Goal: Transaction & Acquisition: Purchase product/service

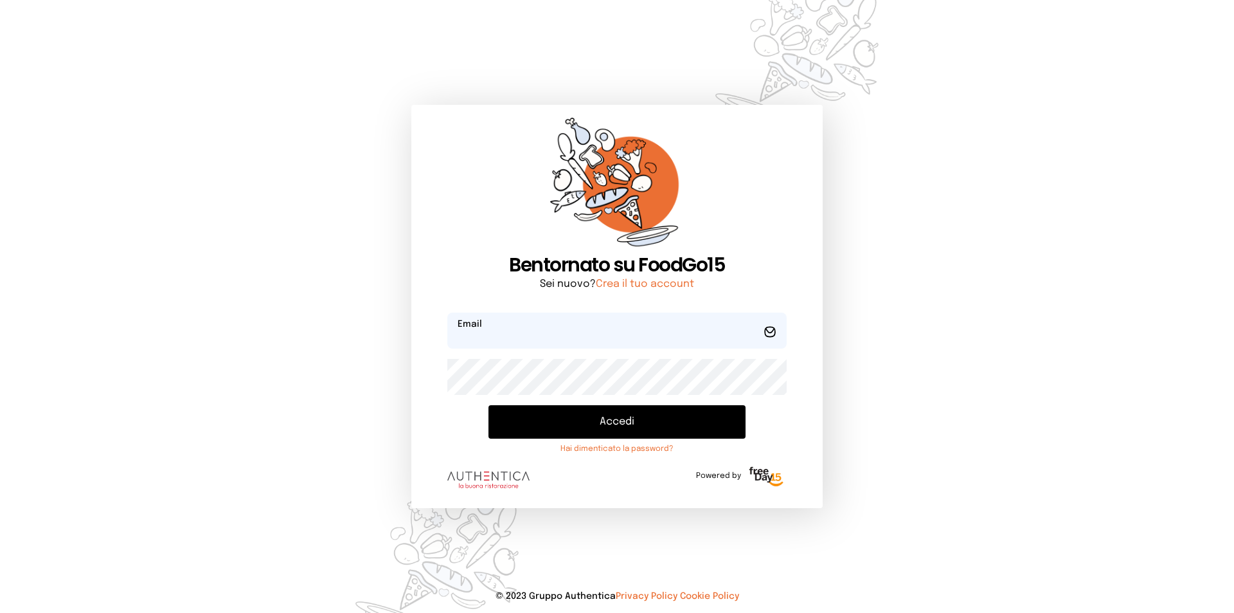
type input "**********"
click at [615, 428] on button "Accedi" at bounding box center [617, 421] width 257 height 33
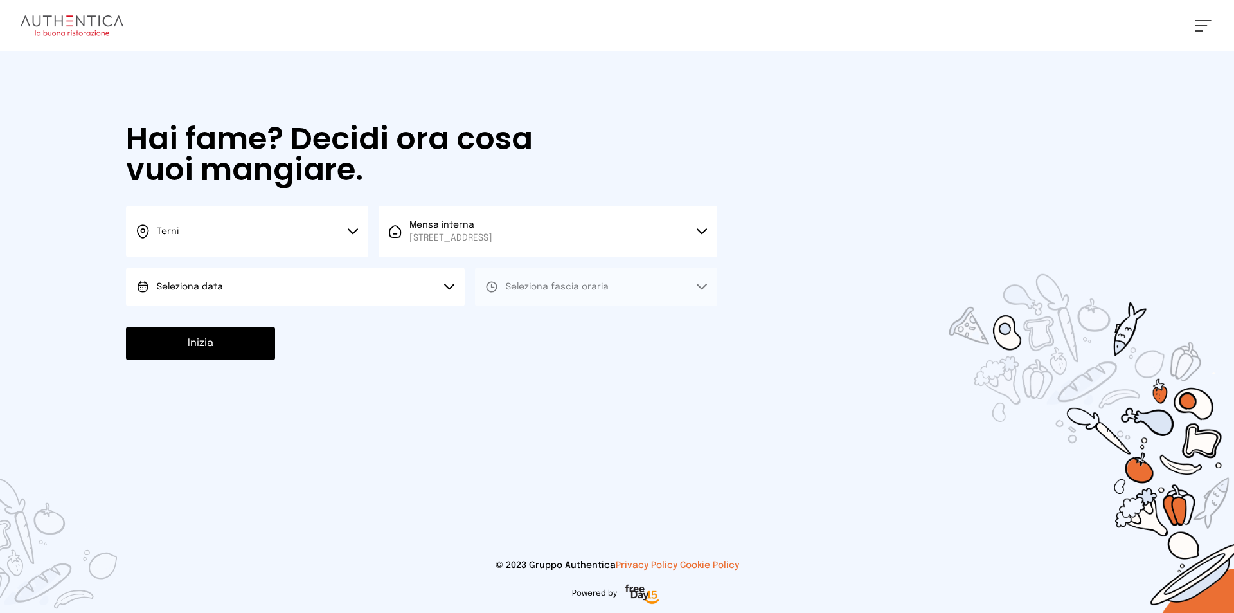
click at [341, 234] on button "Terni" at bounding box center [247, 231] width 242 height 51
click at [257, 273] on li "Terni" at bounding box center [247, 274] width 242 height 35
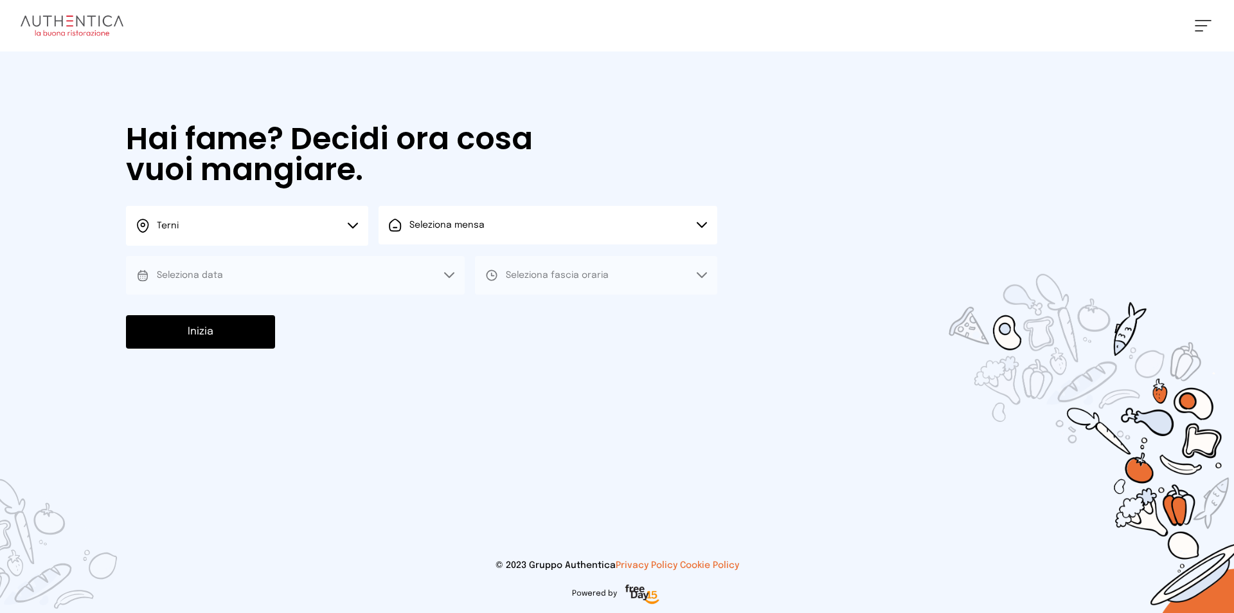
click at [485, 232] on button "Seleziona mensa" at bounding box center [548, 225] width 339 height 39
drag, startPoint x: 487, startPoint y: 268, endPoint x: 440, endPoint y: 281, distance: 48.7
click at [486, 268] on span "[STREET_ADDRESS]" at bounding box center [451, 273] width 83 height 13
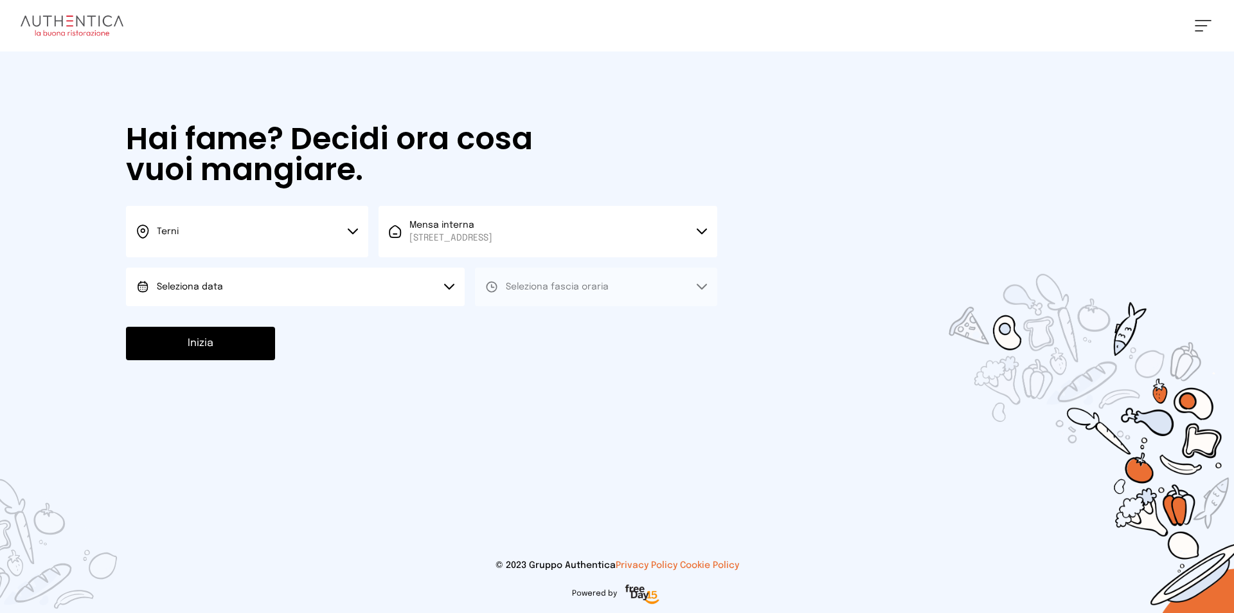
click at [318, 283] on button "Seleziona data" at bounding box center [295, 286] width 339 height 39
click at [304, 314] on li "[DATE], [DATE]" at bounding box center [295, 322] width 339 height 33
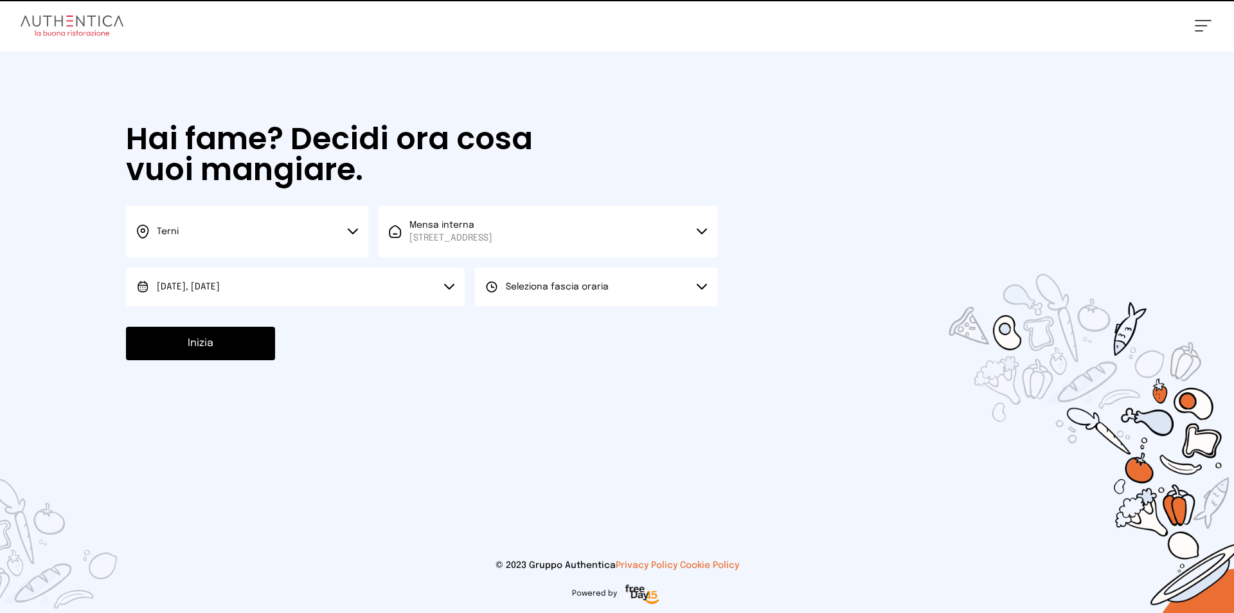
click at [527, 296] on button "Seleziona fascia oraria" at bounding box center [596, 286] width 242 height 39
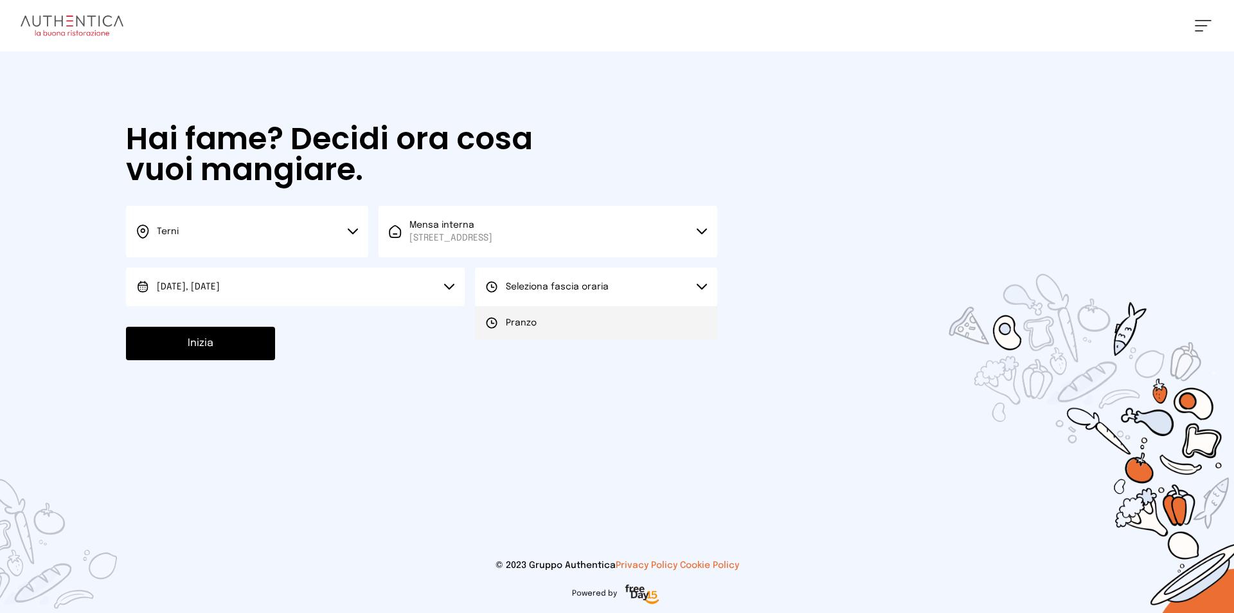
click at [547, 325] on li "Pranzo" at bounding box center [596, 322] width 242 height 33
click at [177, 338] on button "Inizia" at bounding box center [200, 343] width 149 height 33
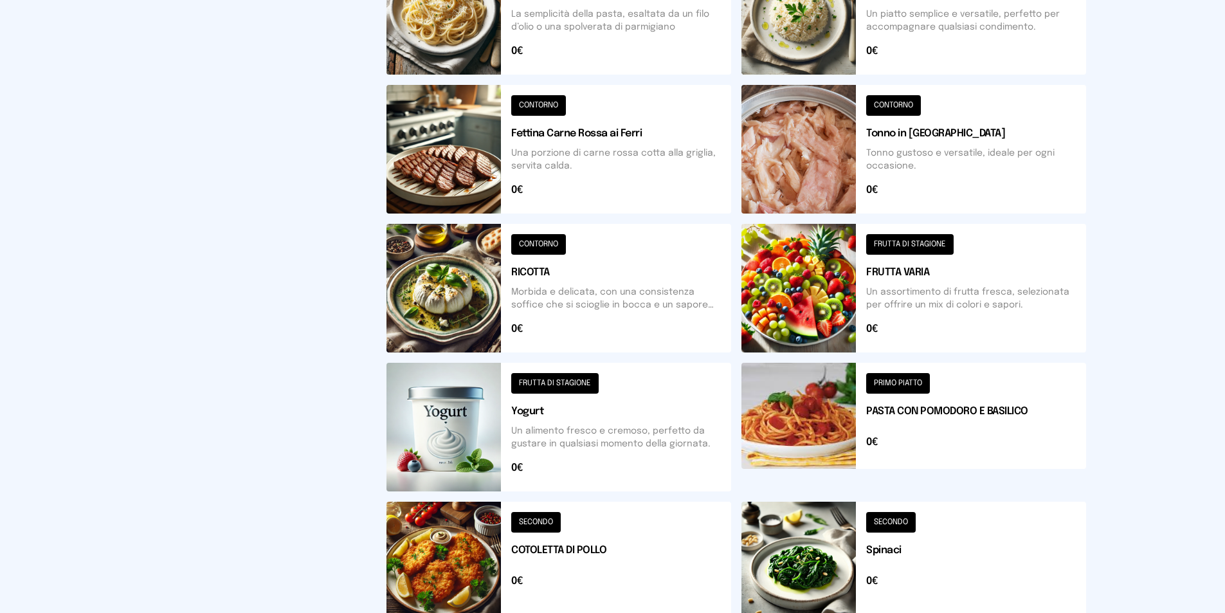
scroll to position [439, 0]
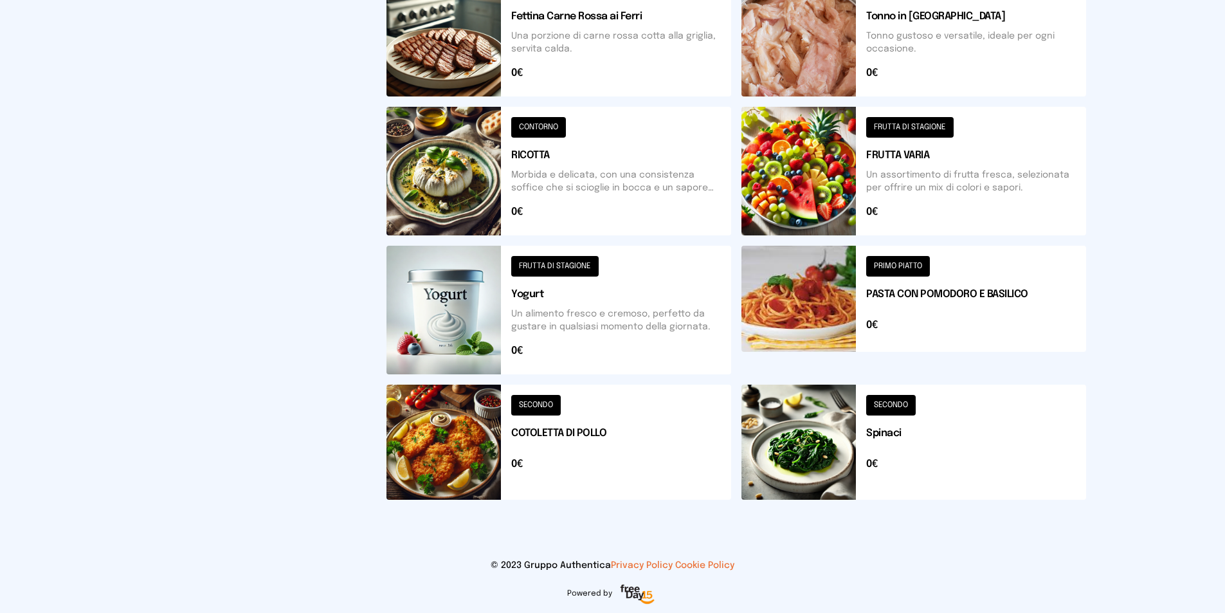
click at [806, 465] on button at bounding box center [913, 441] width 345 height 115
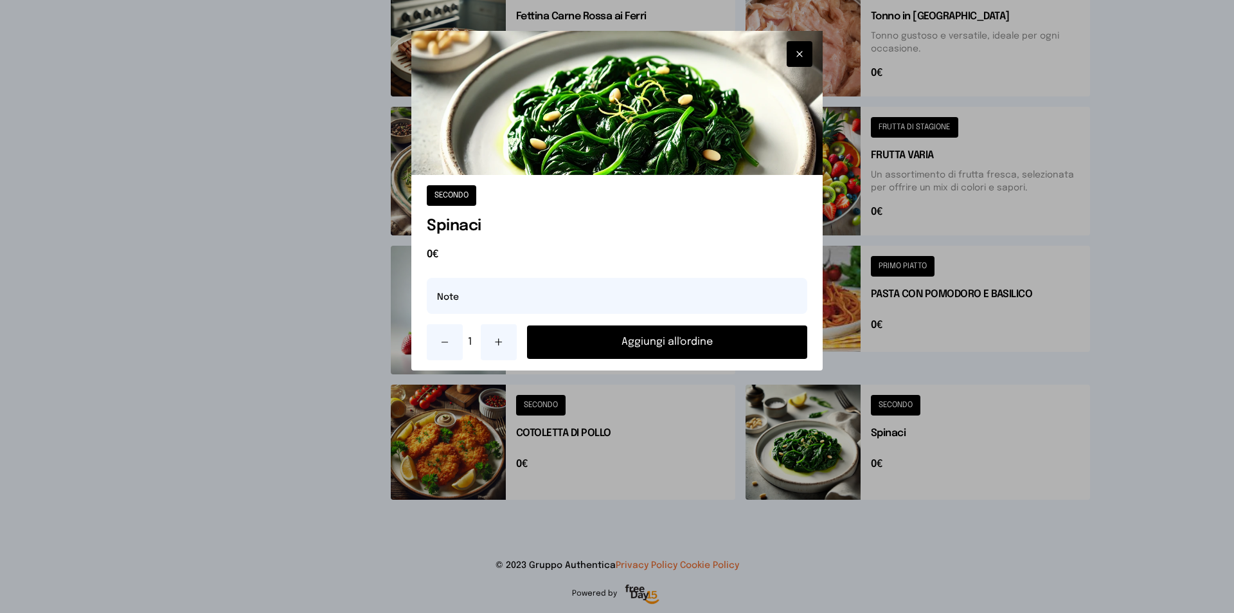
click at [722, 332] on button "Aggiungi all'ordine" at bounding box center [667, 341] width 280 height 33
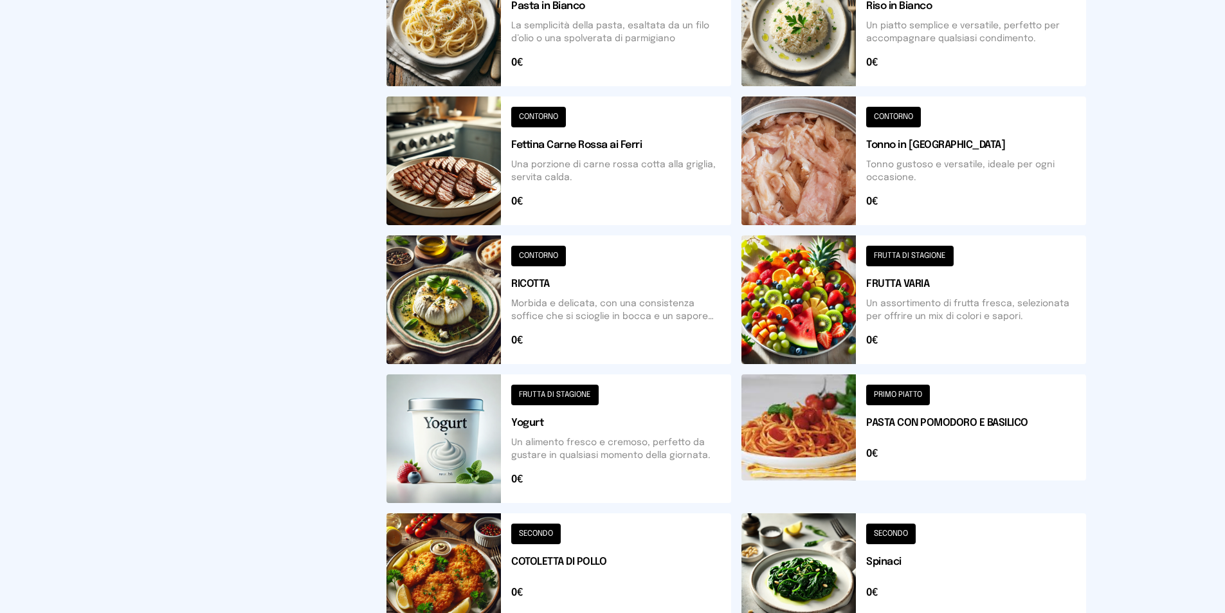
scroll to position [246, 0]
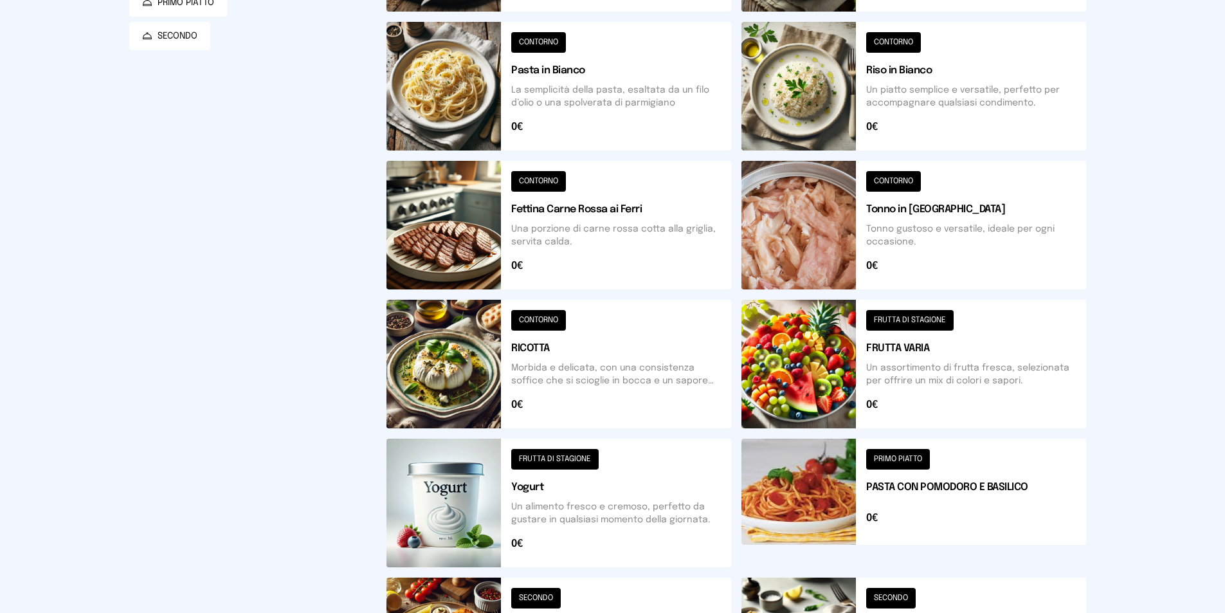
click at [451, 370] on button at bounding box center [558, 364] width 345 height 129
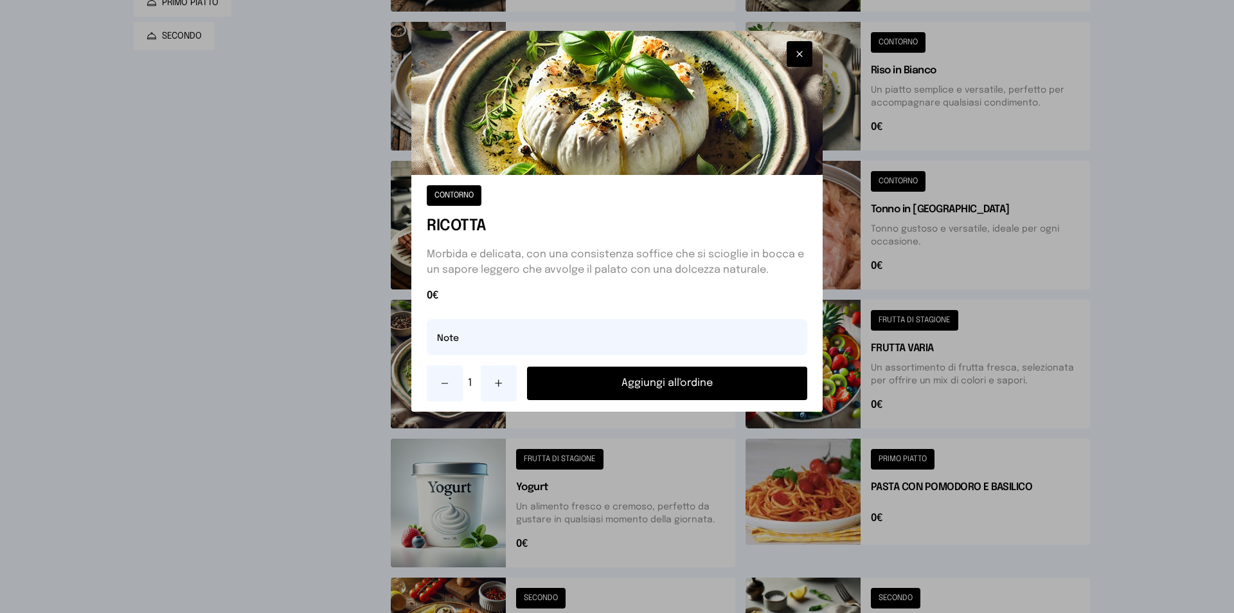
click at [630, 390] on button "Aggiungi all'ordine" at bounding box center [667, 382] width 280 height 33
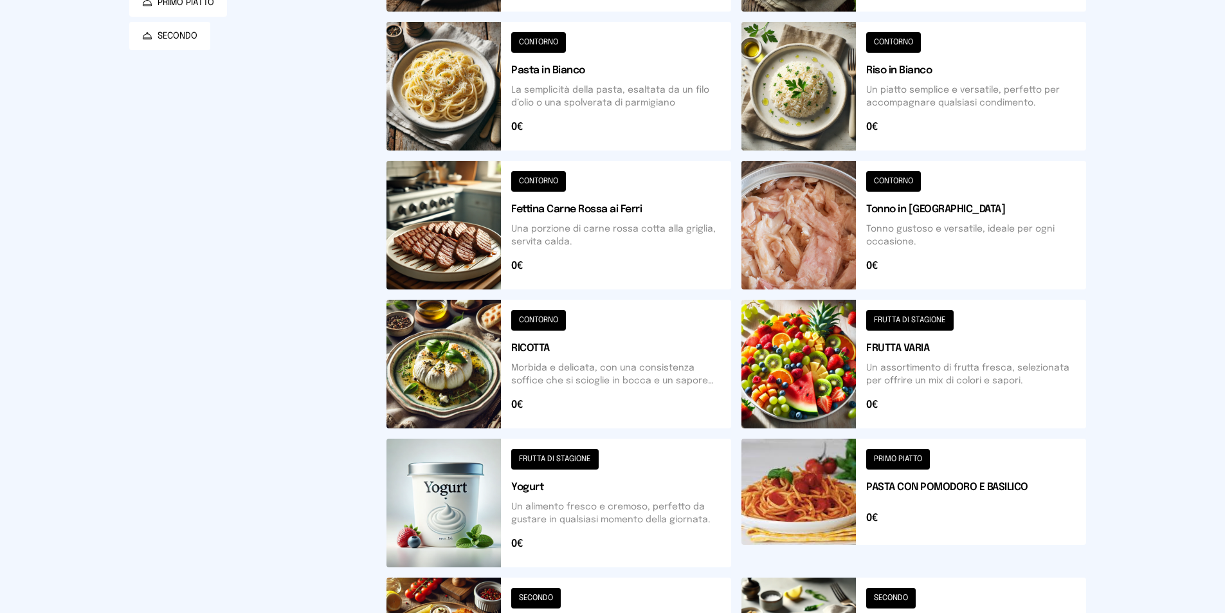
click at [462, 273] on button at bounding box center [558, 225] width 345 height 129
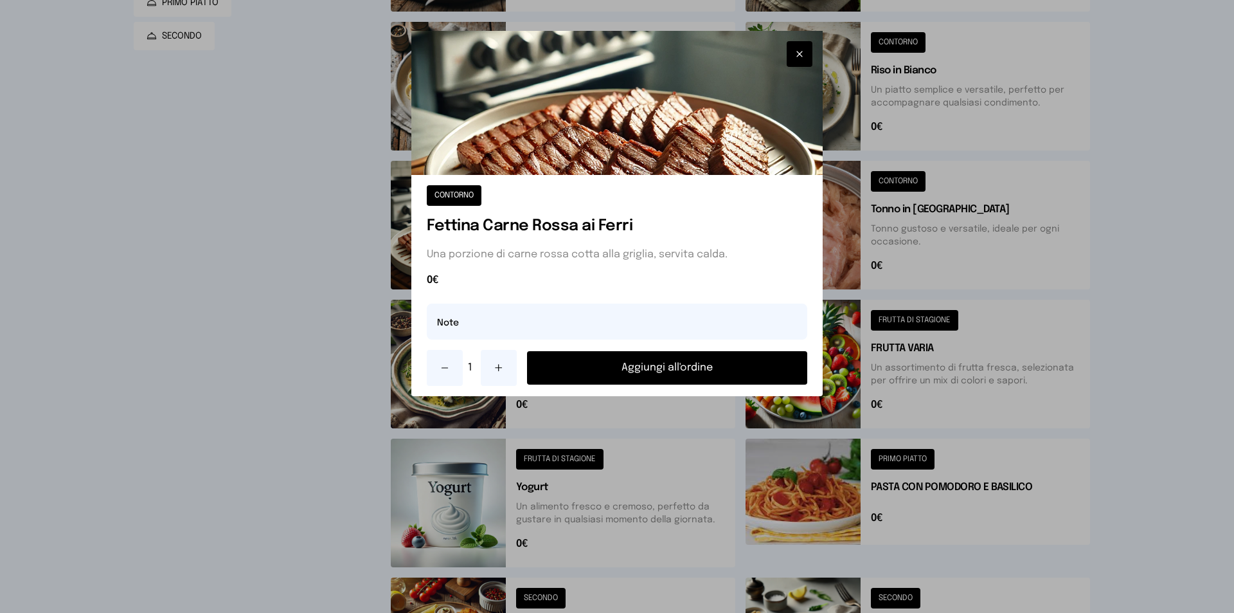
click at [692, 366] on button "Aggiungi all'ordine" at bounding box center [667, 367] width 280 height 33
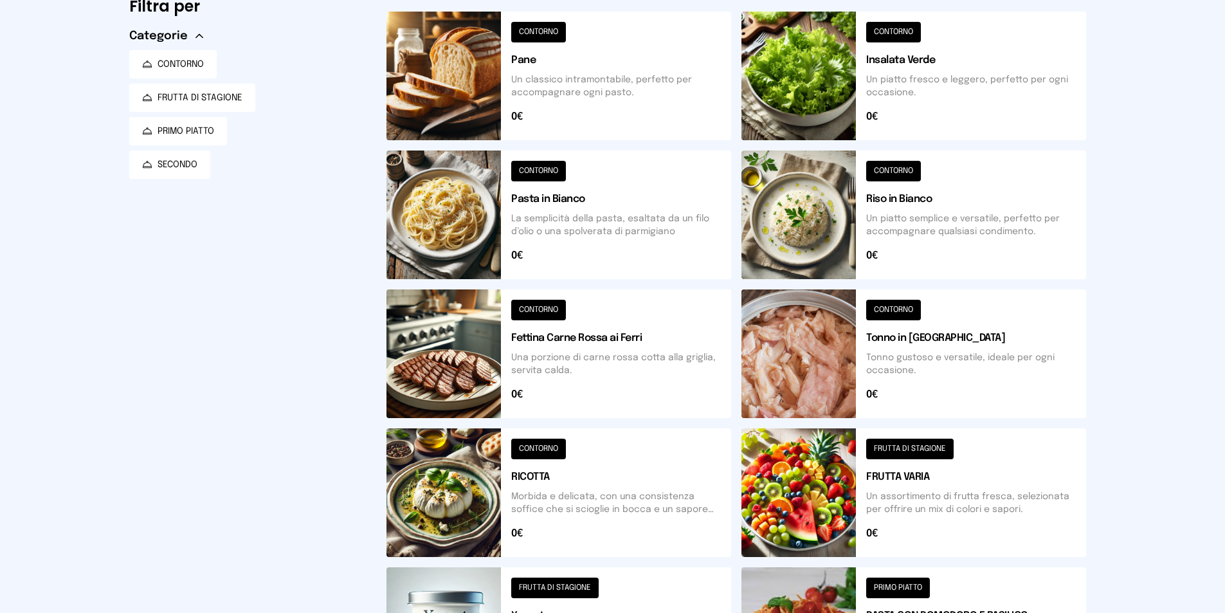
scroll to position [0, 0]
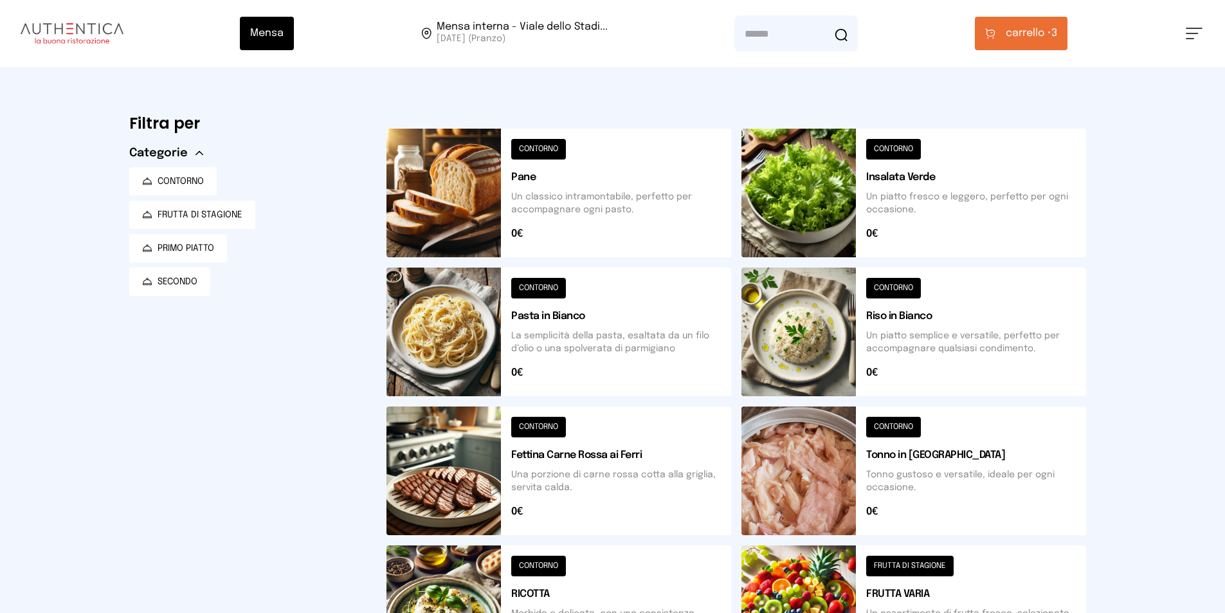
click at [821, 219] on button at bounding box center [913, 193] width 345 height 129
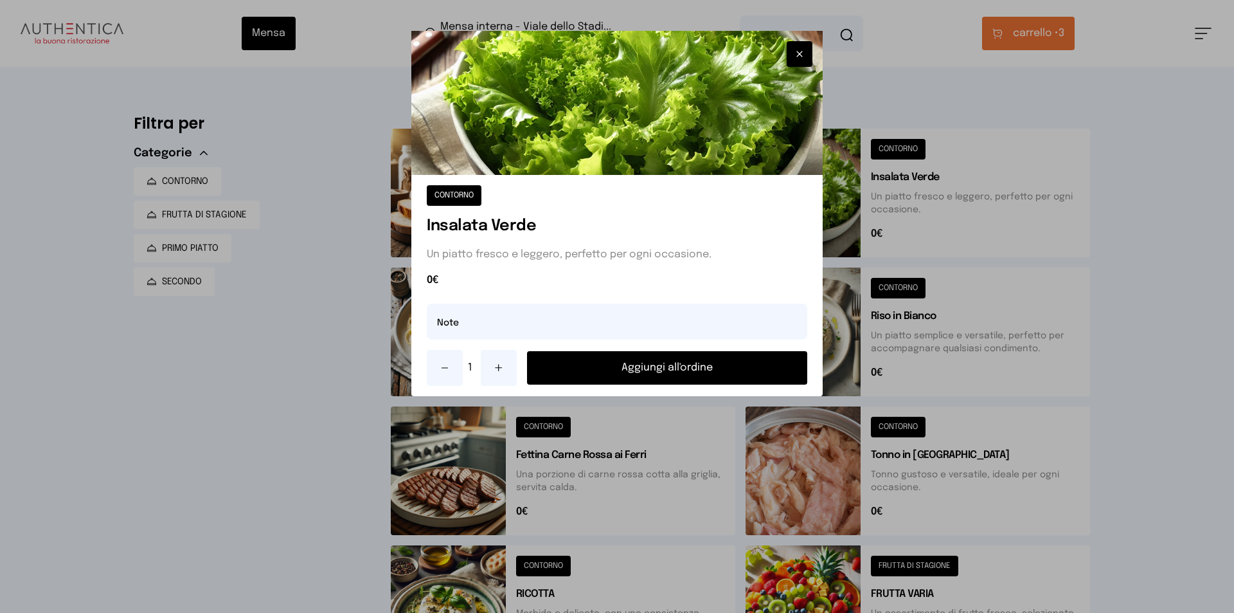
drag, startPoint x: 740, startPoint y: 364, endPoint x: 670, endPoint y: 349, distance: 71.6
click at [739, 364] on button "Aggiungi all'ordine" at bounding box center [667, 367] width 280 height 33
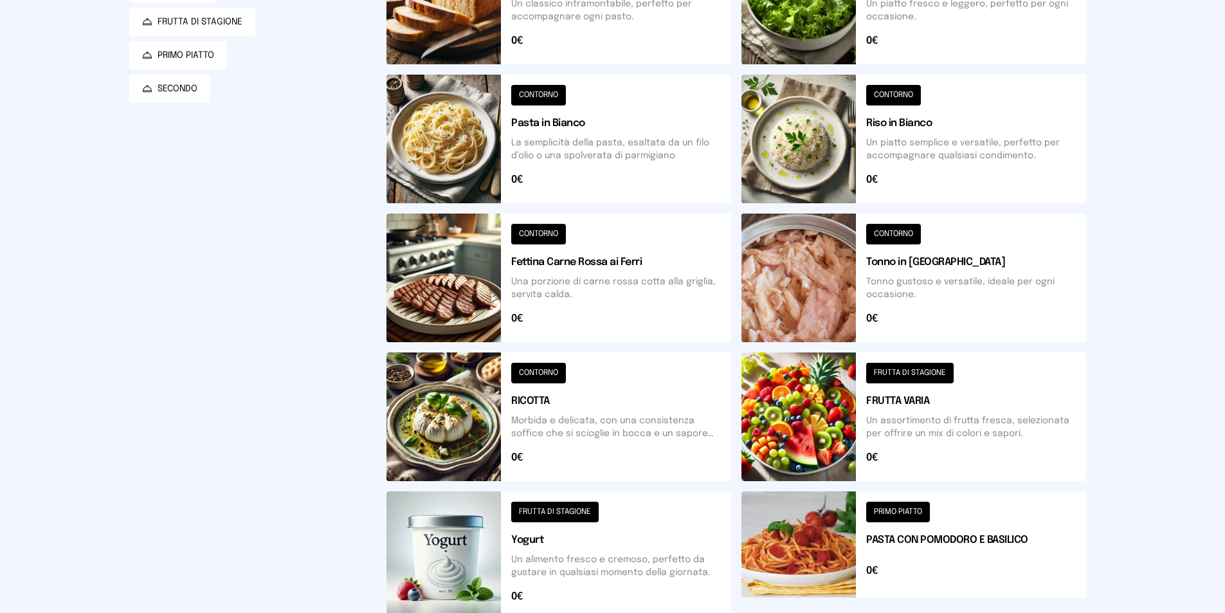
scroll to position [64, 0]
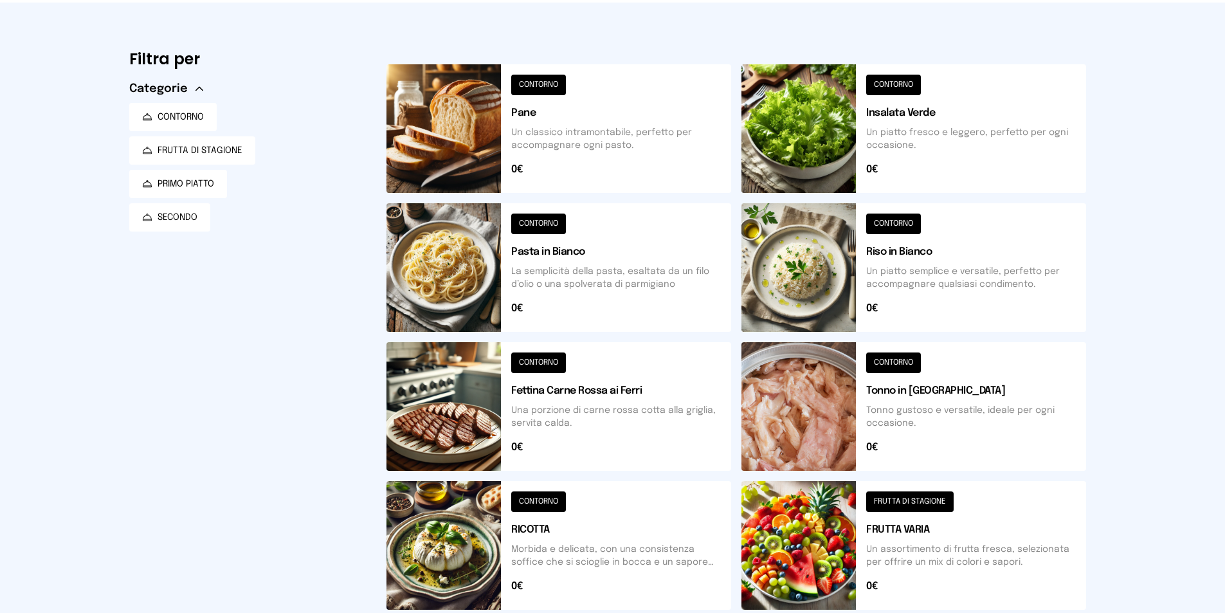
click at [793, 246] on button at bounding box center [913, 267] width 345 height 129
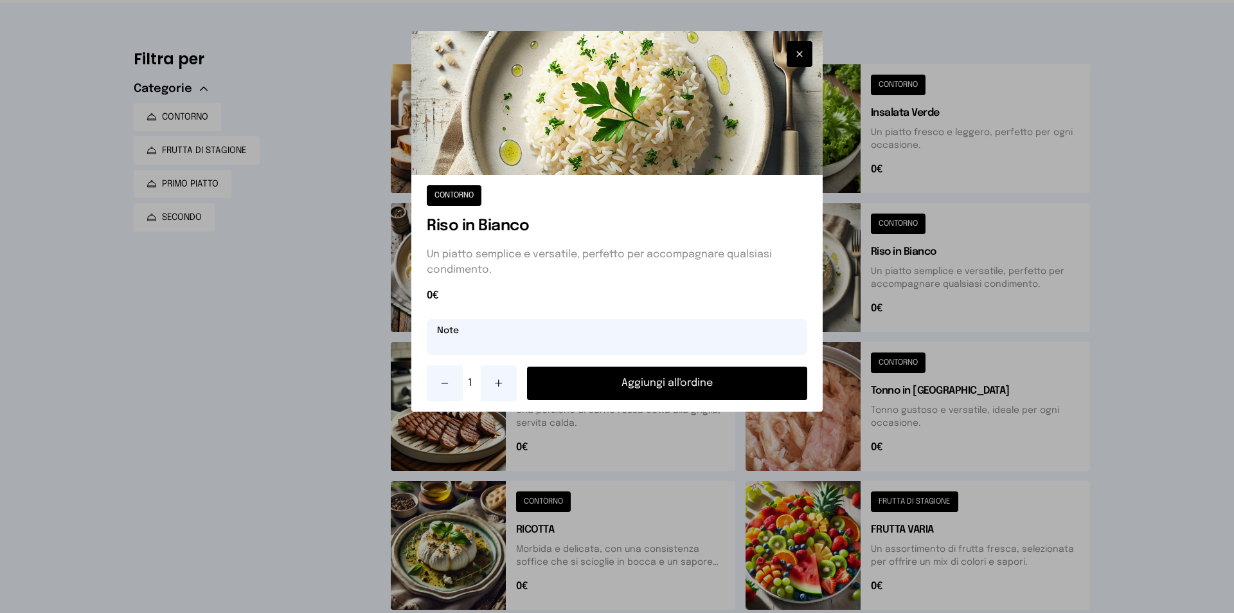
click at [633, 338] on input "text" at bounding box center [617, 337] width 381 height 36
click at [1155, 355] on div at bounding box center [617, 306] width 1234 height 613
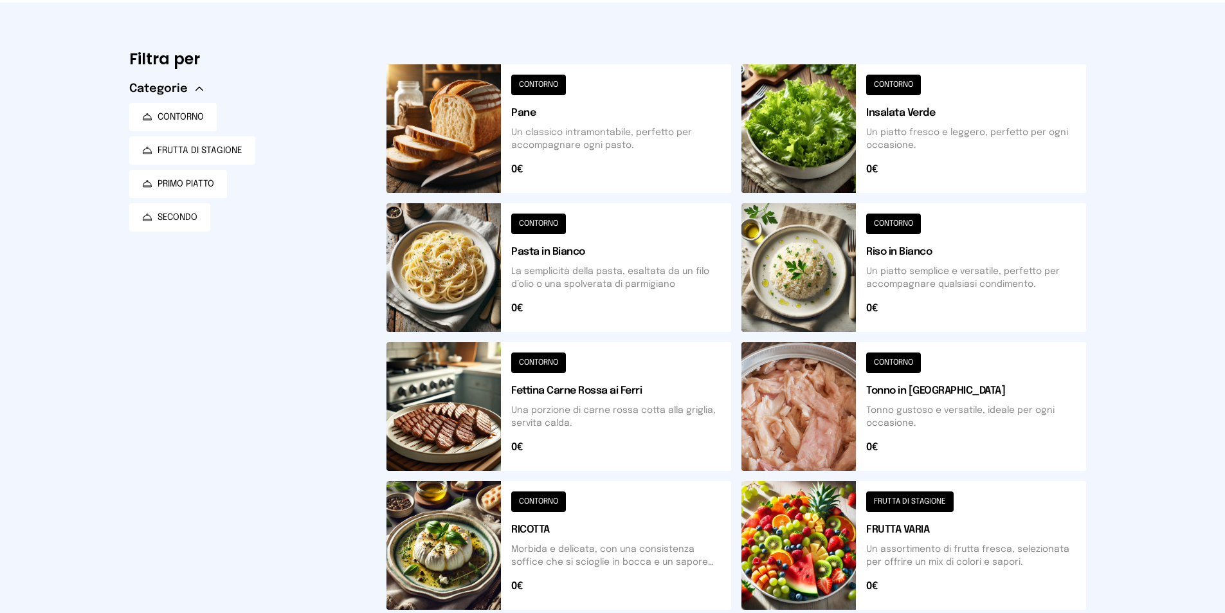
click at [448, 166] on button at bounding box center [558, 128] width 345 height 129
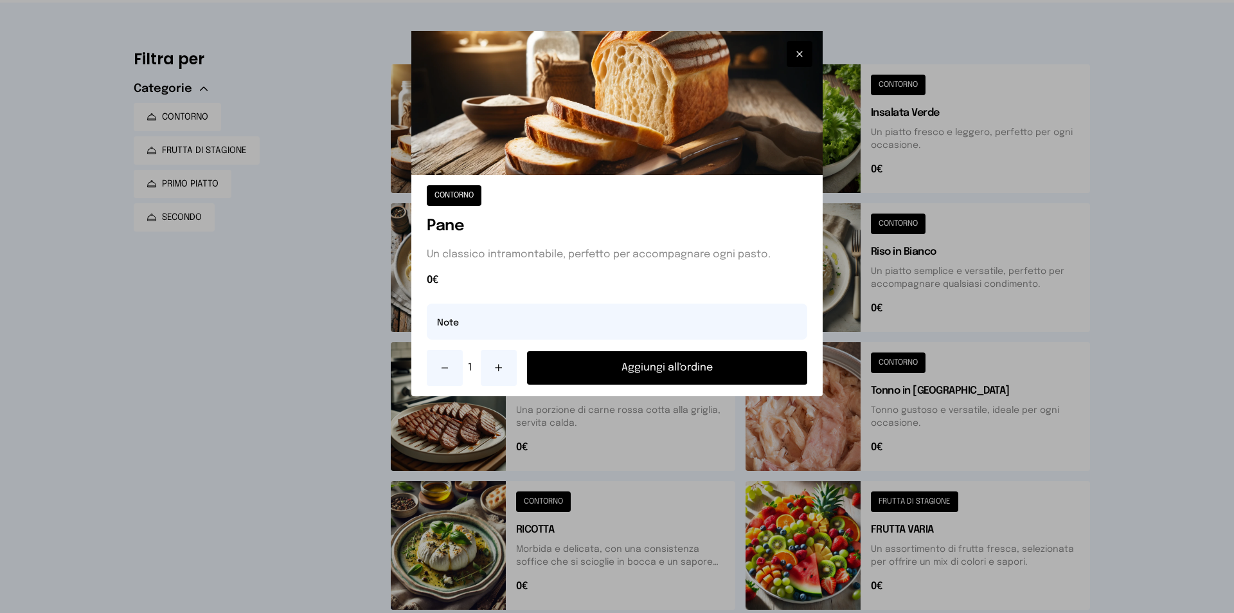
click at [601, 370] on button "Aggiungi all'ordine" at bounding box center [667, 367] width 280 height 33
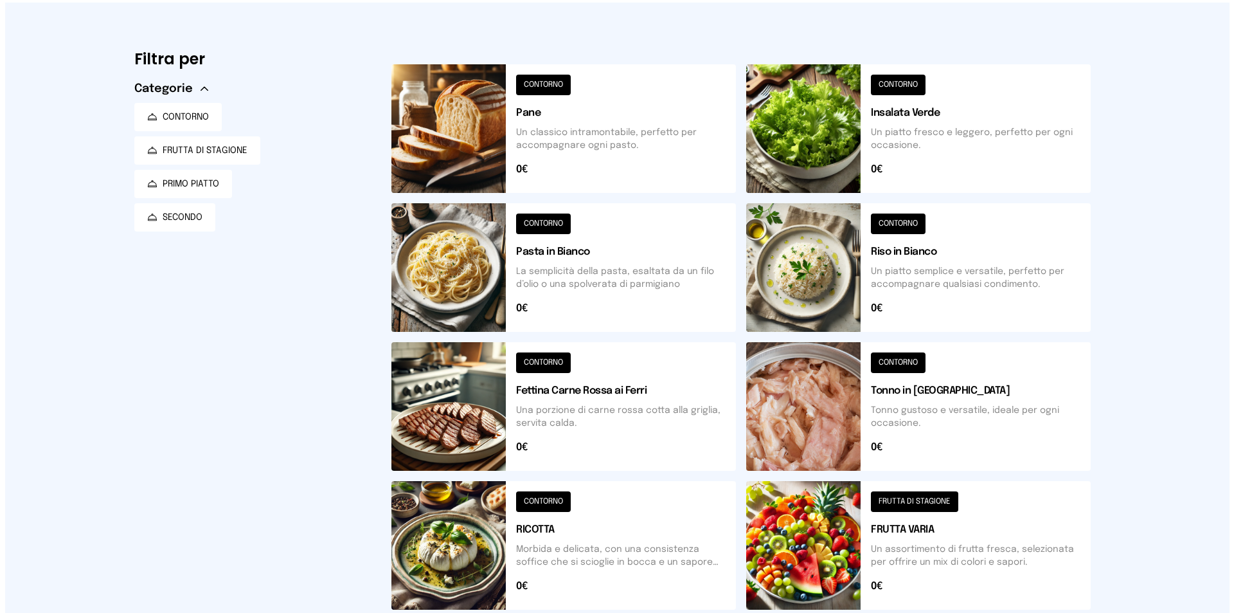
scroll to position [0, 0]
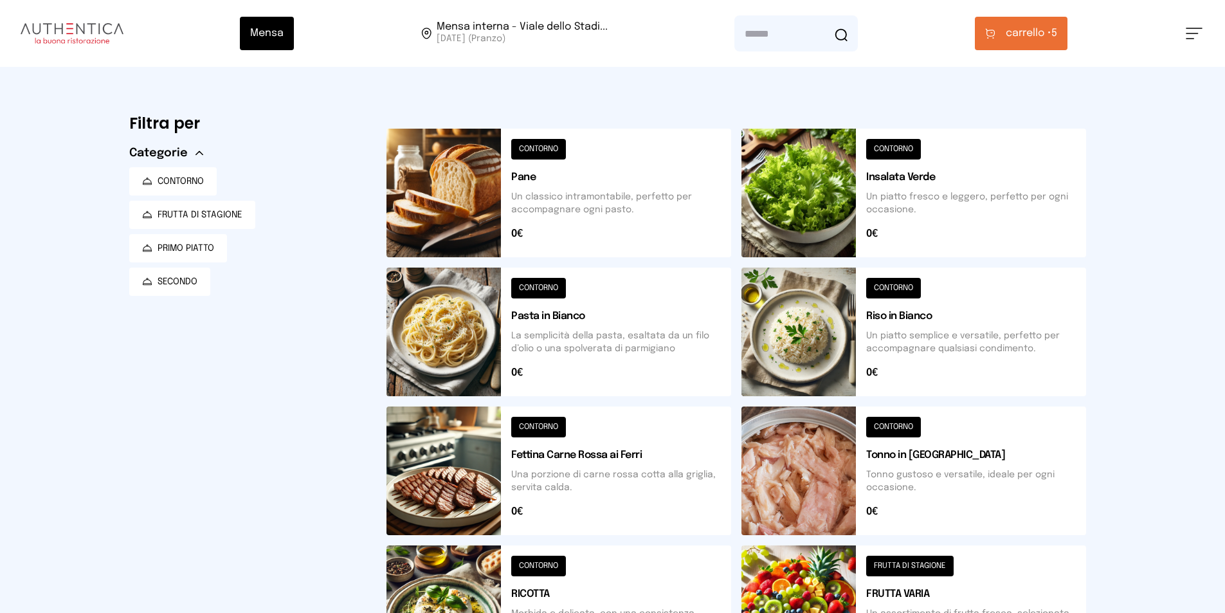
click at [1033, 34] on span "carrello •" at bounding box center [1029, 33] width 46 height 15
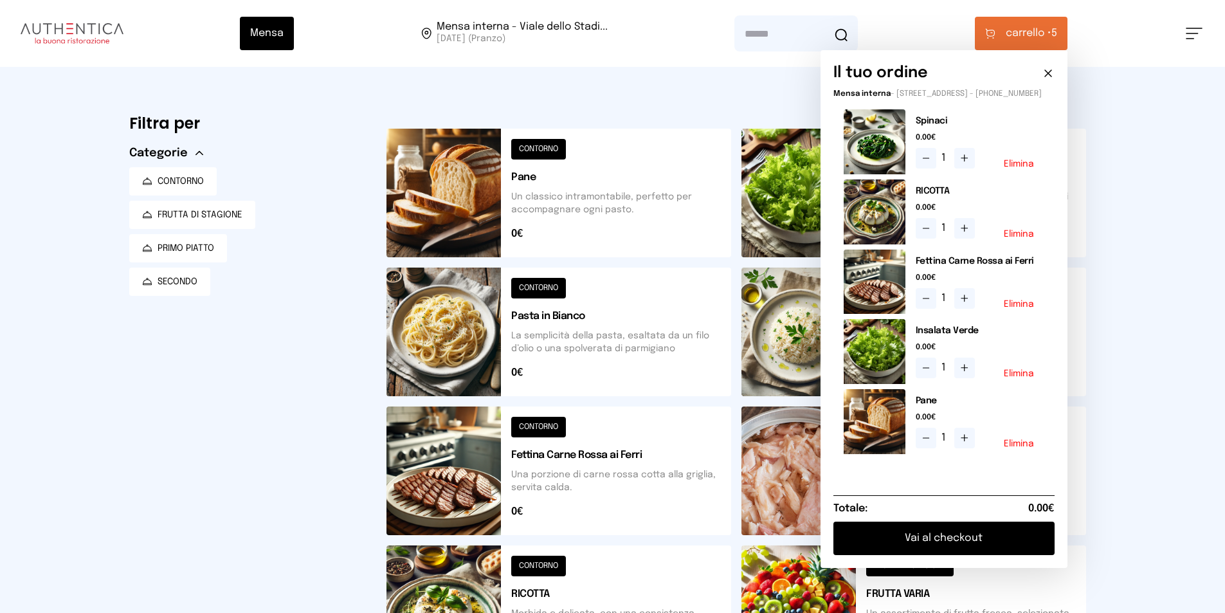
click at [1006, 546] on button "Vai al checkout" at bounding box center [943, 537] width 221 height 33
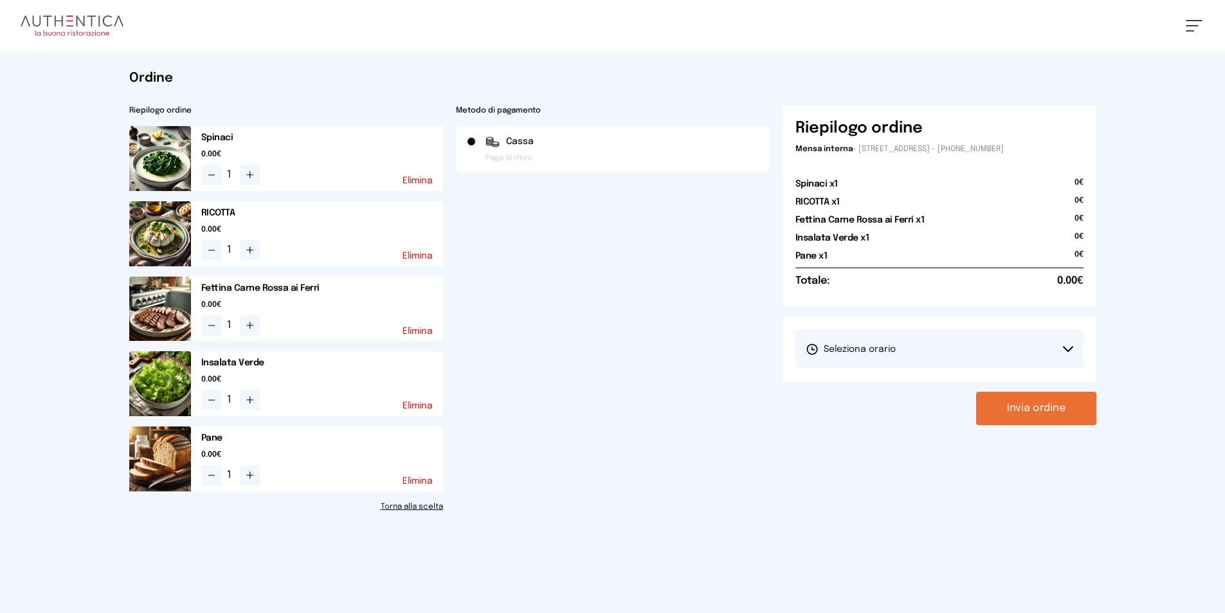
click at [1071, 345] on button "Seleziona orario" at bounding box center [939, 349] width 288 height 39
click at [902, 386] on li "1° Turno (13:00 - 15:00)" at bounding box center [939, 384] width 288 height 33
click at [1045, 408] on button "Invia ordine" at bounding box center [1036, 408] width 120 height 33
